Goal: Transaction & Acquisition: Purchase product/service

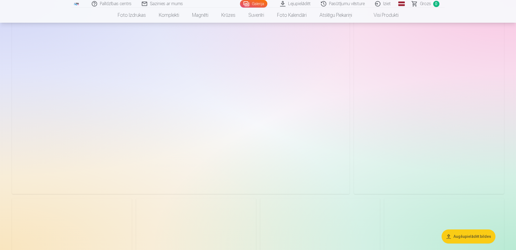
scroll to position [865, 0]
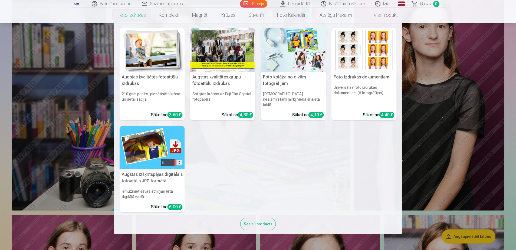
click at [130, 18] on link "Foto izdrukas" at bounding box center [131, 15] width 41 height 15
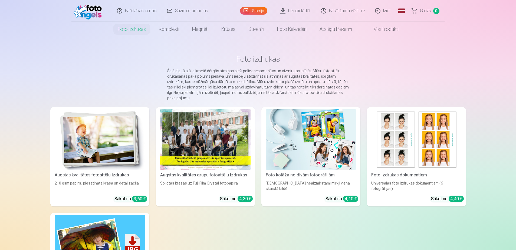
click at [96, 134] on img at bounding box center [100, 139] width 90 height 60
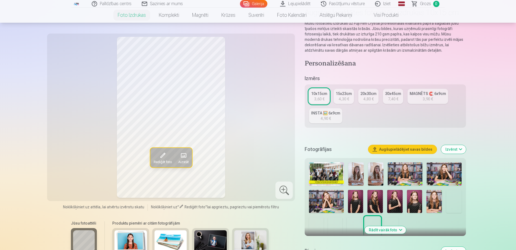
scroll to position [54, 0]
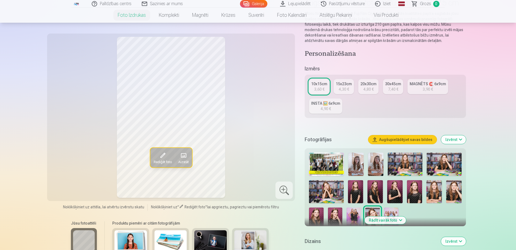
click at [357, 163] on img at bounding box center [355, 164] width 15 height 23
click at [325, 194] on img at bounding box center [326, 191] width 34 height 23
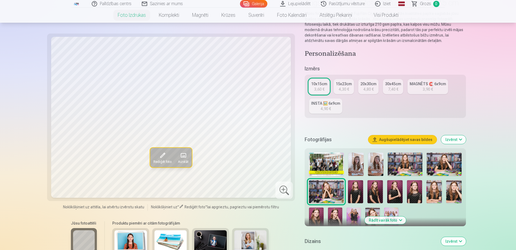
click at [390, 196] on img at bounding box center [394, 191] width 15 height 23
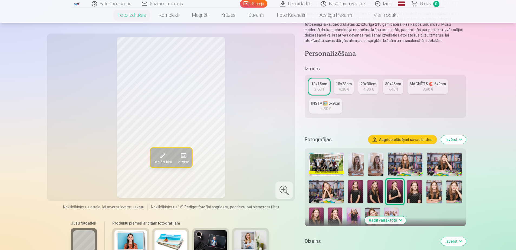
click at [335, 217] on img at bounding box center [335, 218] width 14 height 22
click at [320, 216] on img at bounding box center [316, 218] width 14 height 22
click at [372, 211] on img at bounding box center [372, 218] width 14 height 22
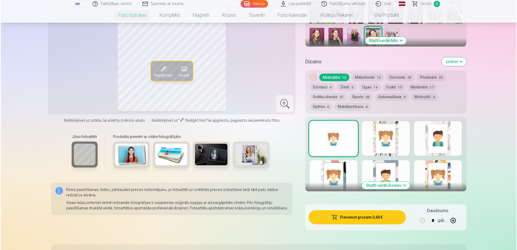
scroll to position [243, 0]
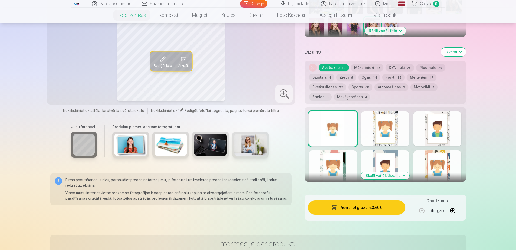
click at [355, 206] on button "Pievienot grozam : 3,60 €" at bounding box center [356, 207] width 97 height 14
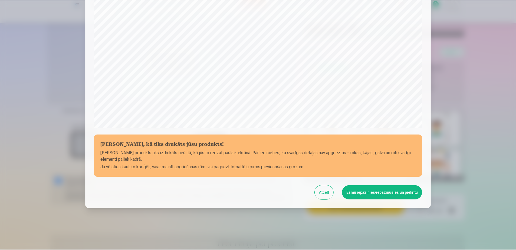
scroll to position [140, 0]
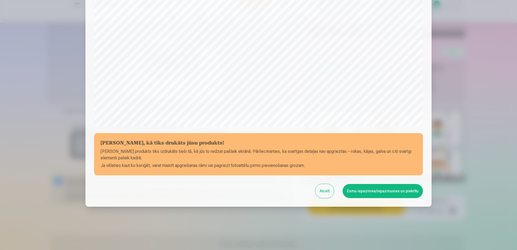
click at [378, 191] on button "Esmu iepazinies/iepazinusies un piekrītu" at bounding box center [383, 191] width 80 height 14
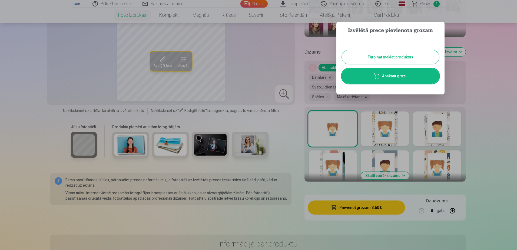
click at [397, 58] on button "Turpināt meklēt produktus" at bounding box center [390, 57] width 97 height 14
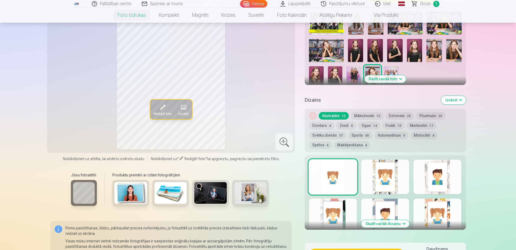
scroll to position [135, 0]
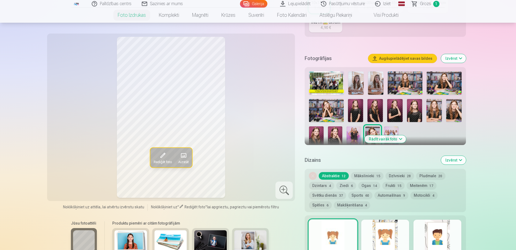
click at [352, 128] on img at bounding box center [353, 137] width 14 height 22
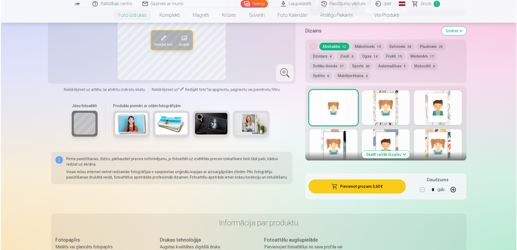
scroll to position [270, 0]
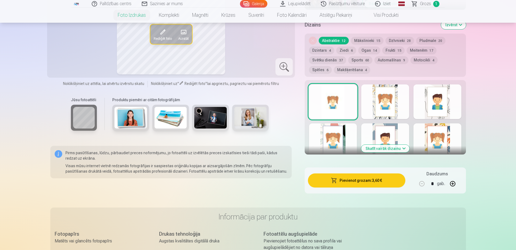
click at [358, 180] on button "Pievienot grozam : 3,60 €" at bounding box center [356, 180] width 97 height 14
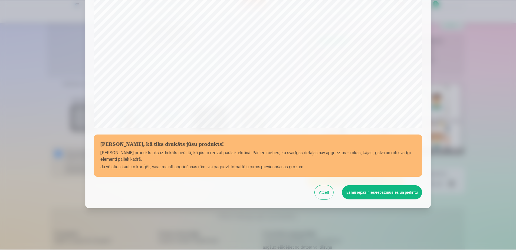
scroll to position [140, 0]
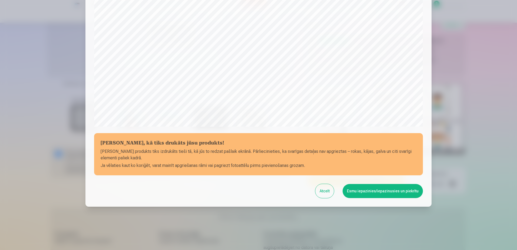
click at [367, 192] on button "Esmu iepazinies/iepazinusies un piekrītu" at bounding box center [383, 191] width 80 height 14
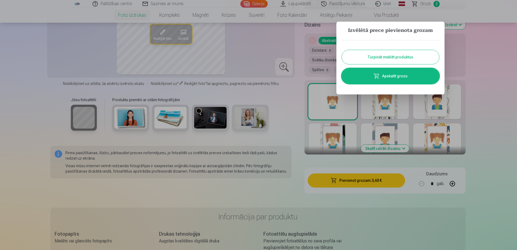
click at [405, 58] on button "Turpināt meklēt produktus" at bounding box center [390, 57] width 97 height 14
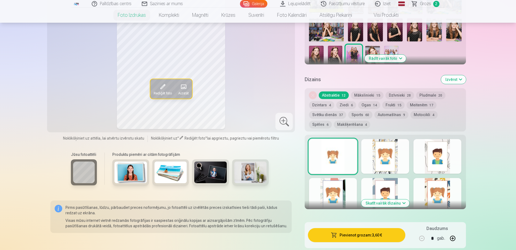
scroll to position [135, 0]
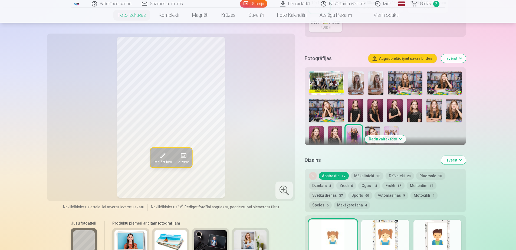
click at [389, 126] on img at bounding box center [391, 137] width 14 height 22
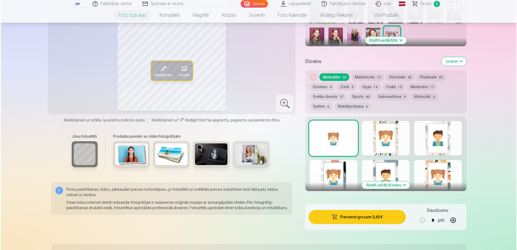
scroll to position [243, 0]
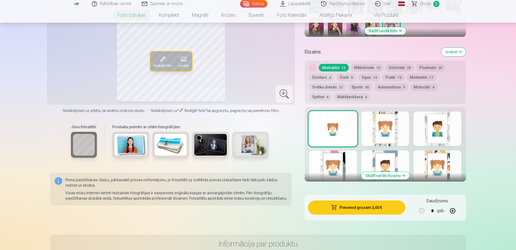
click at [350, 208] on button "Pievienot grozam : 3,60 €" at bounding box center [356, 207] width 97 height 14
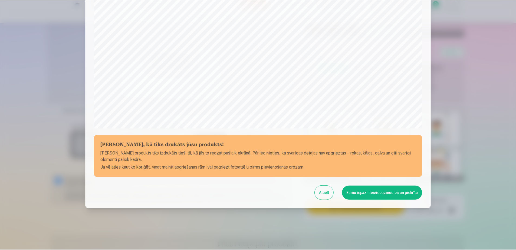
scroll to position [140, 0]
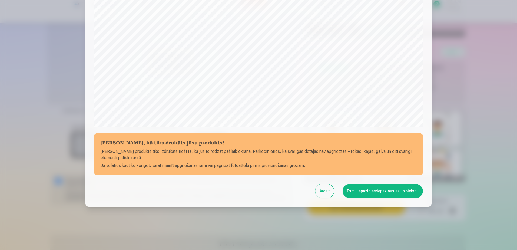
click at [374, 193] on button "Esmu iepazinies/iepazinusies un piekrītu" at bounding box center [383, 191] width 80 height 14
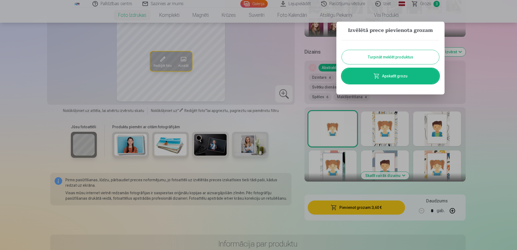
click at [400, 57] on button "Turpināt meklēt produktus" at bounding box center [390, 57] width 97 height 14
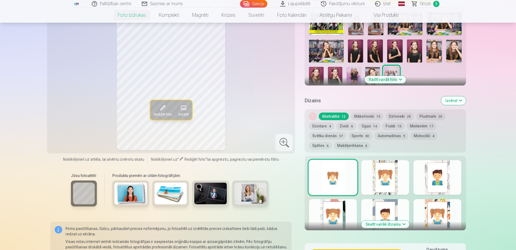
scroll to position [135, 0]
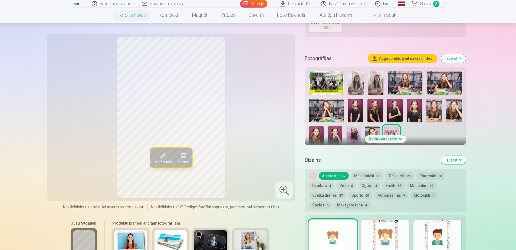
click at [319, 79] on img at bounding box center [326, 82] width 35 height 23
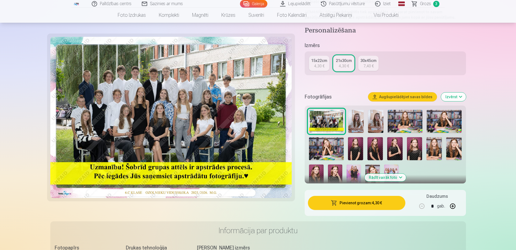
scroll to position [108, 0]
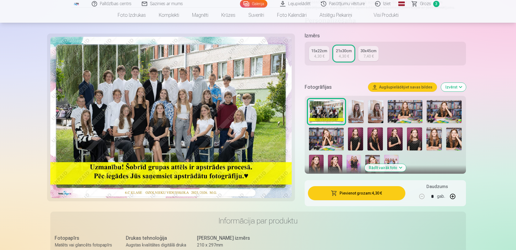
click at [354, 193] on button "Pievienot grozam : 4,30 €" at bounding box center [356, 193] width 97 height 14
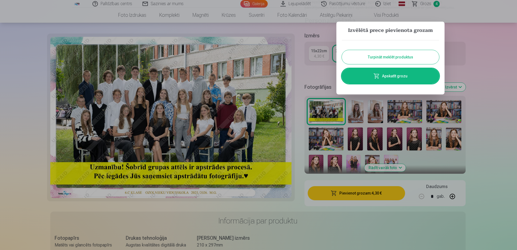
click at [408, 57] on button "Turpināt meklēt produktus" at bounding box center [390, 57] width 97 height 14
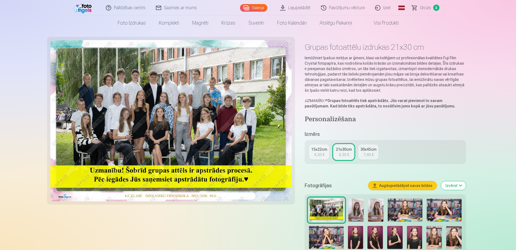
scroll to position [0, 0]
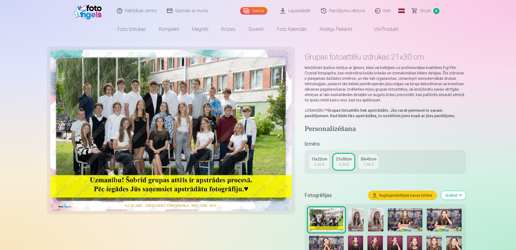
click at [426, 10] on span "Grozs" at bounding box center [425, 11] width 11 height 6
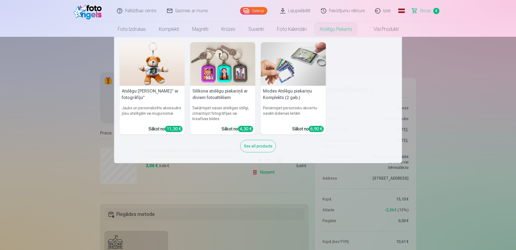
click at [464, 106] on nav "Atslēgu piekariņš Lācītis" ar fotogrāfiju" Jauks un personalizēts aksesuārs jūs…" at bounding box center [258, 100] width 516 height 126
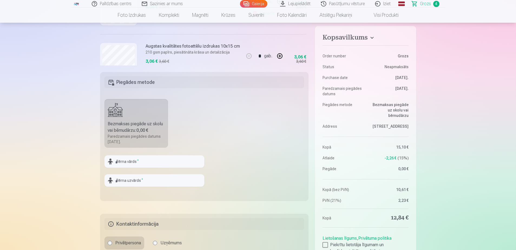
scroll to position [54, 0]
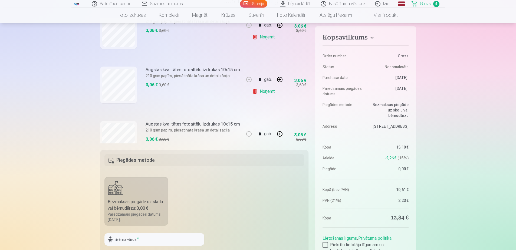
click at [261, 3] on link "Galerija" at bounding box center [253, 4] width 27 height 8
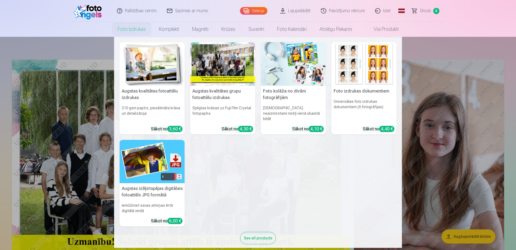
click at [167, 90] on h5 "Augstas kvalitātes fotoattēlu izdrukas" at bounding box center [152, 94] width 65 height 17
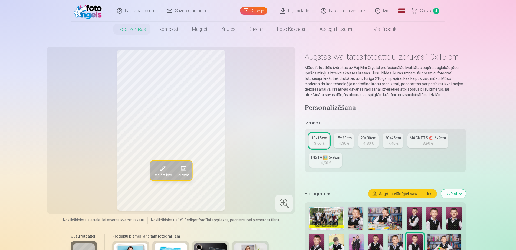
click at [428, 136] on div "MAGNĒTS 🧲 6x9cm" at bounding box center [427, 137] width 36 height 5
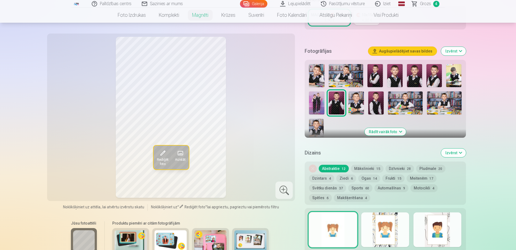
scroll to position [135, 0]
